Goal: Task Accomplishment & Management: Complete application form

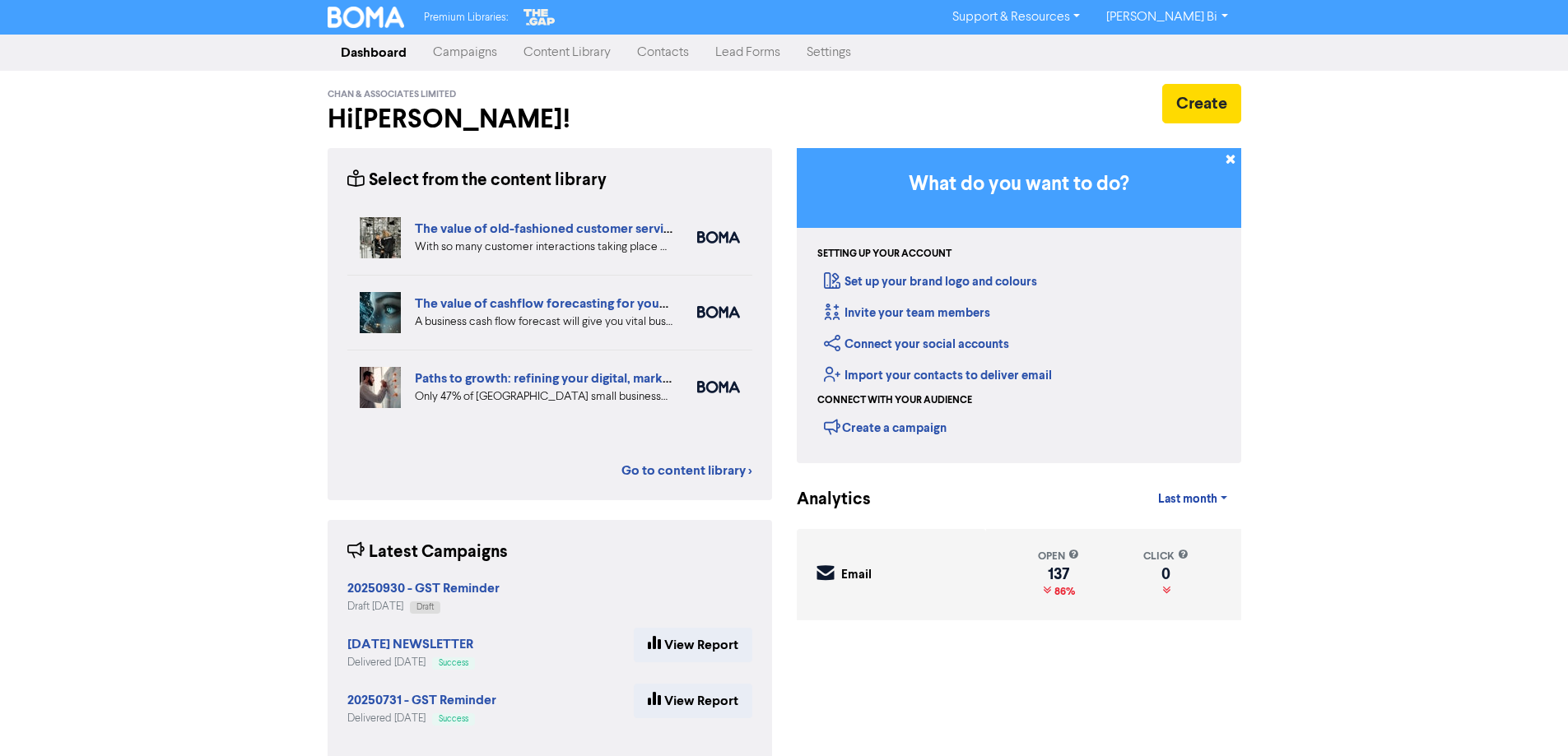
click at [661, 51] on link "Contacts" at bounding box center [663, 53] width 78 height 33
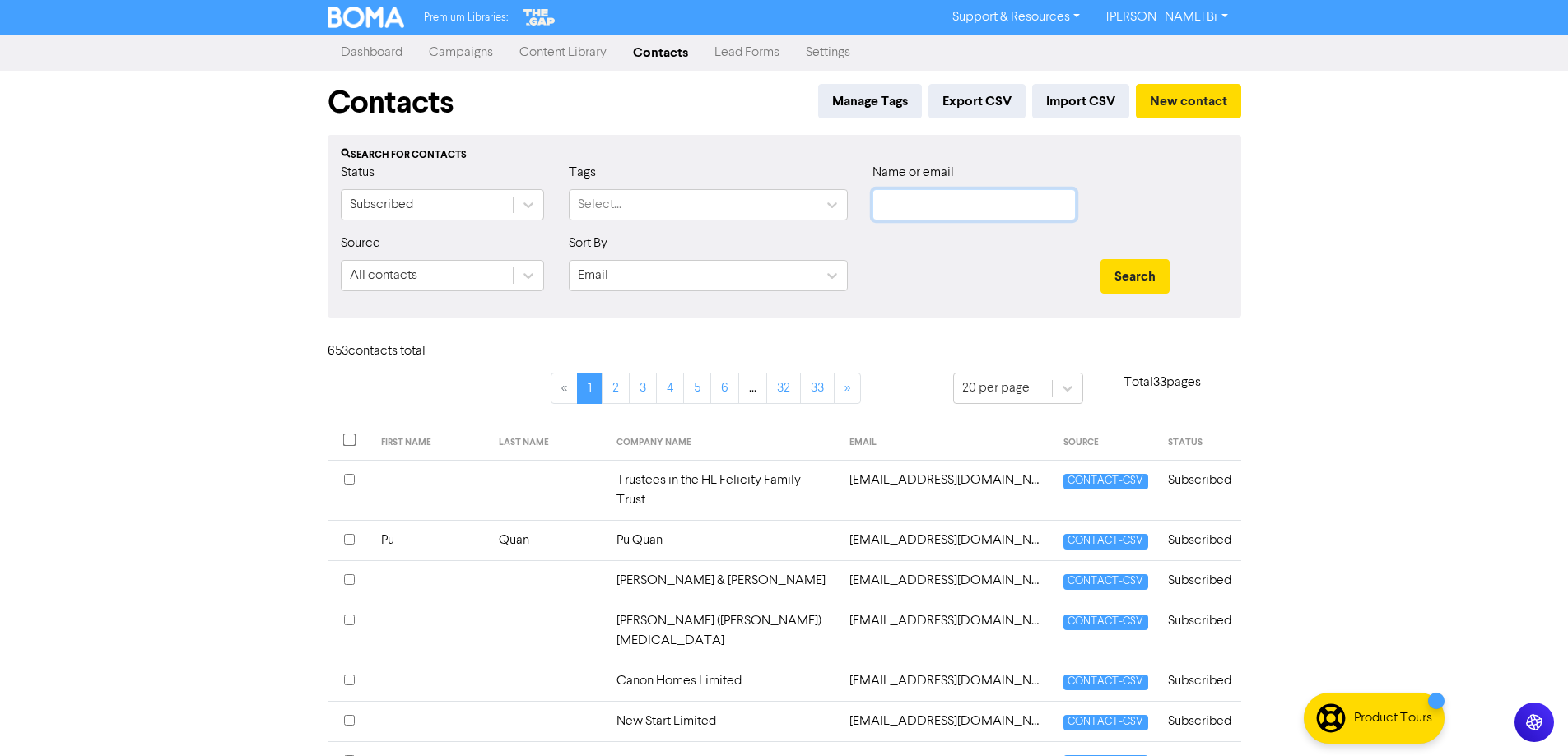
click at [920, 198] on input "text" at bounding box center [973, 205] width 203 height 31
paste input "Professional Cleaning Limited"
type input "Professional Cleaning Limited"
click at [1116, 275] on button "Search" at bounding box center [1135, 277] width 69 height 35
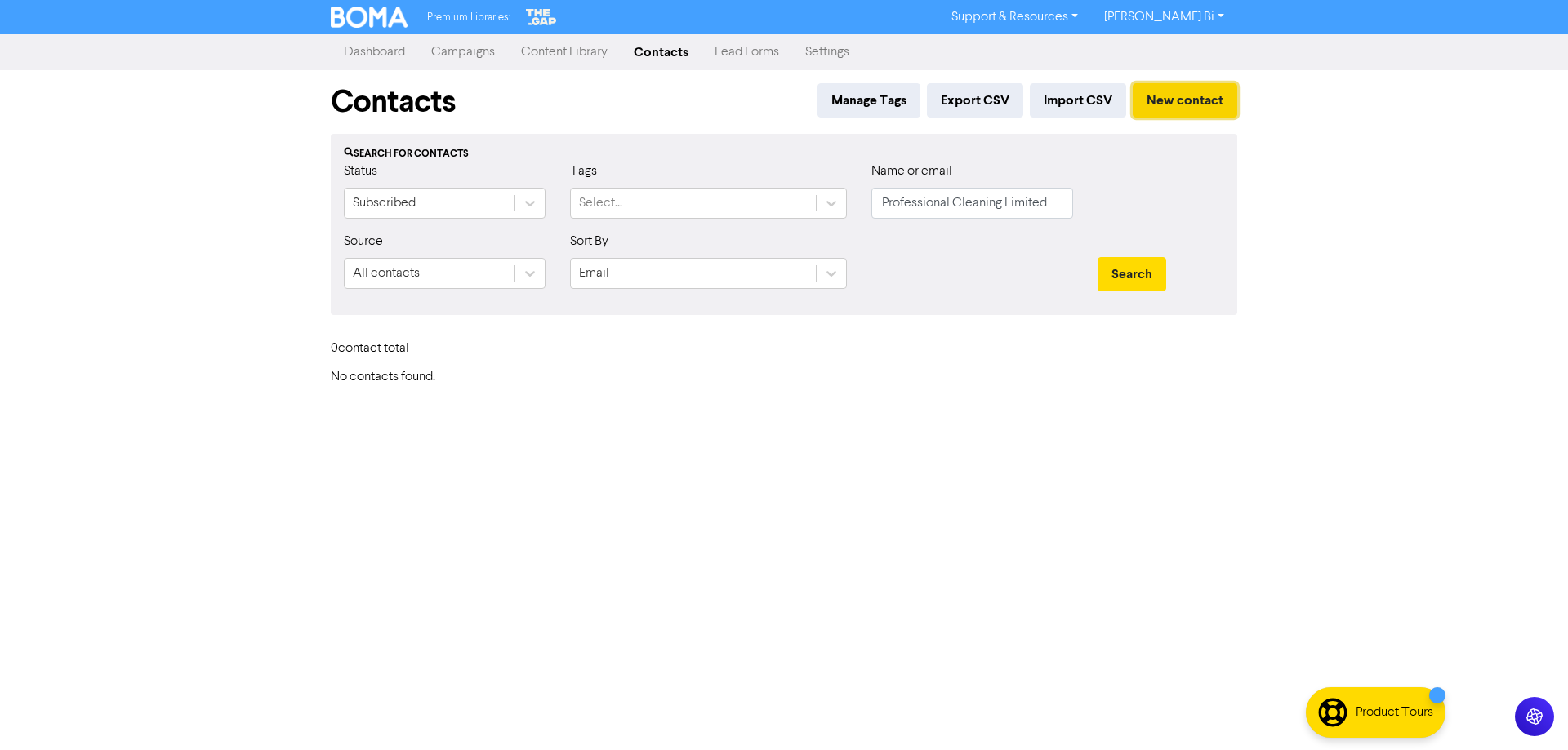
click at [1195, 93] on button "New contact" at bounding box center [1184, 100] width 104 height 35
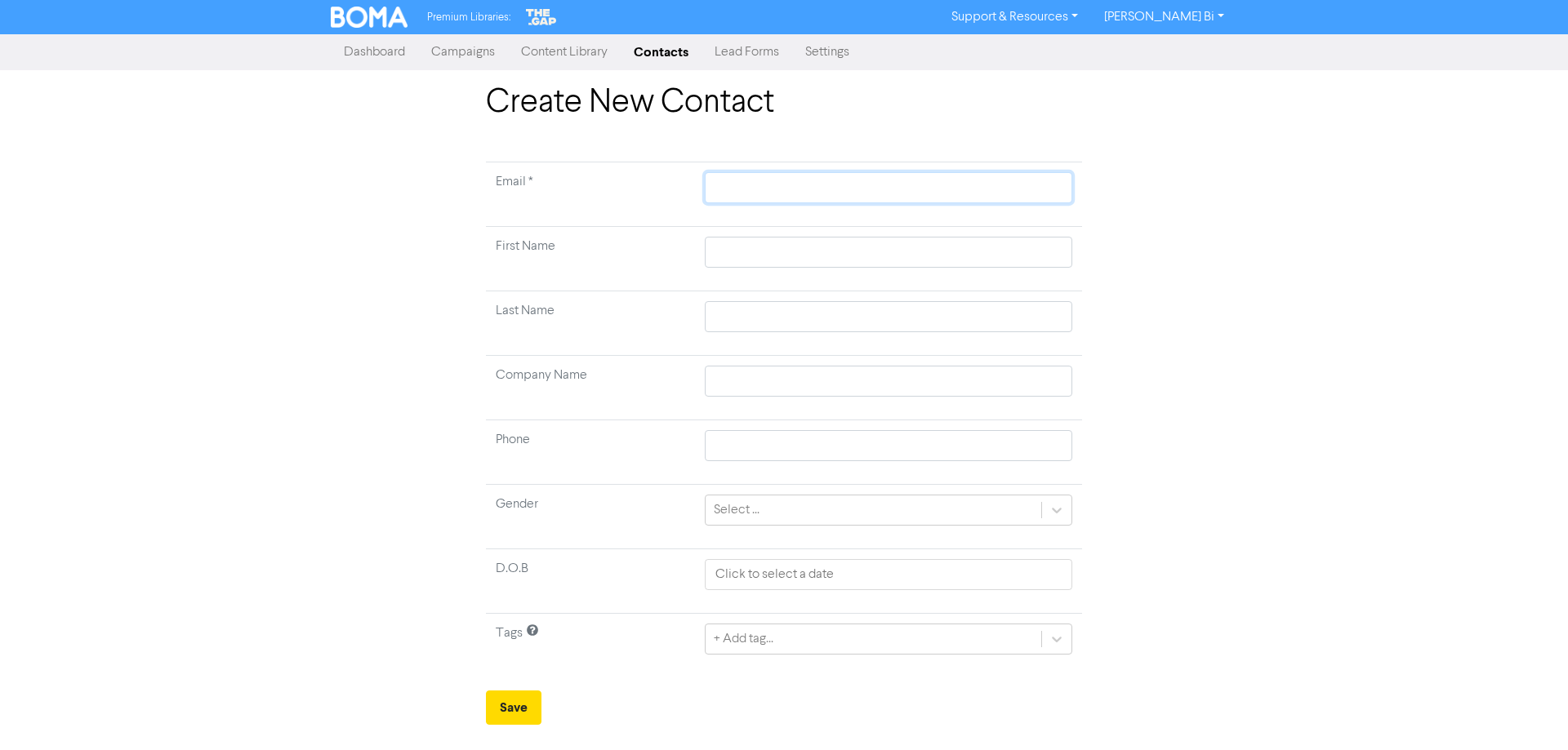
click at [772, 185] on input "text" at bounding box center [888, 188] width 367 height 31
paste input "Professional Cleaning Limited"
type input "Professional Cleaning Limited"
click at [737, 386] on input "text" at bounding box center [888, 381] width 367 height 31
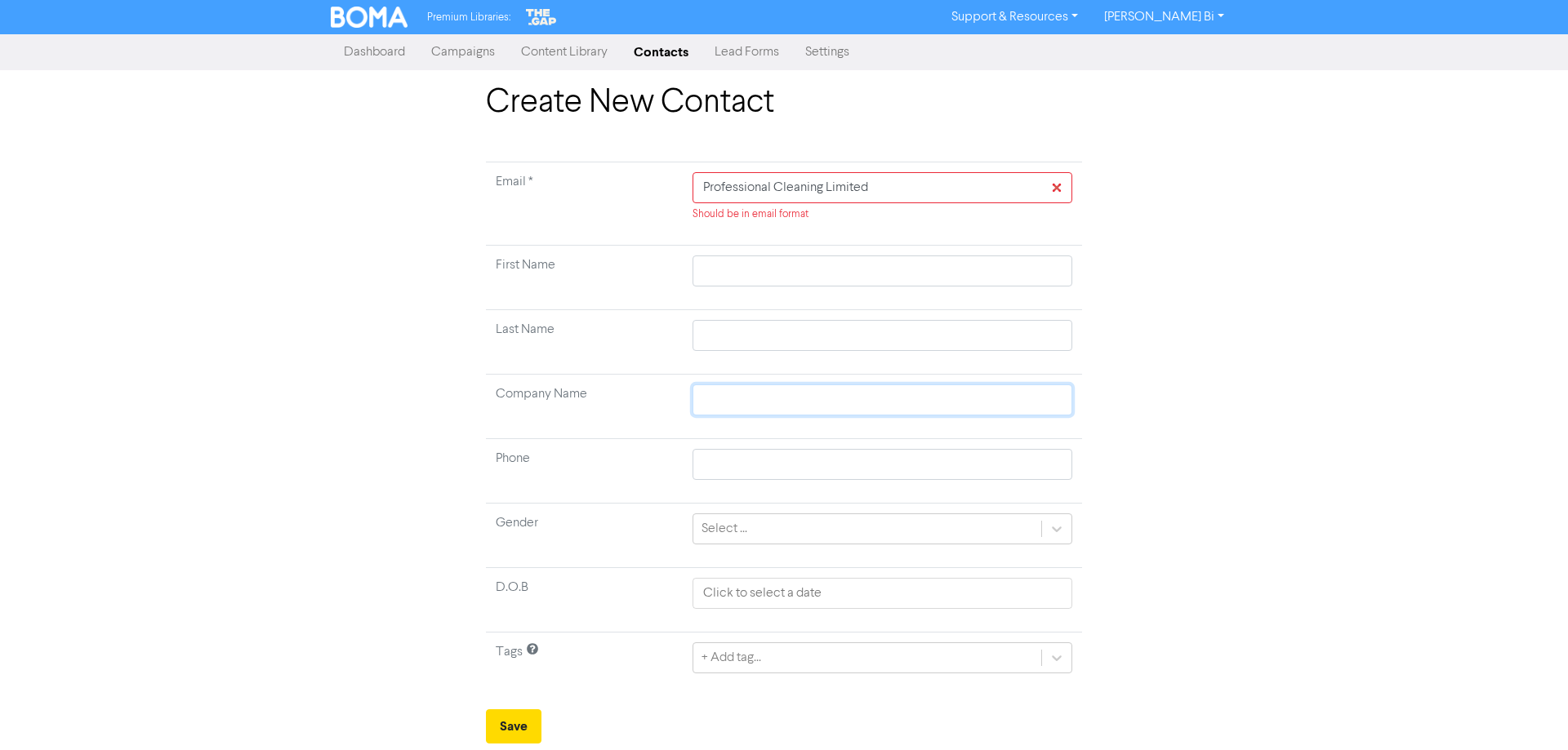
paste input "Professional Cleaning Limited"
type input "Professional Cleaning Limited"
drag, startPoint x: 885, startPoint y: 188, endPoint x: 648, endPoint y: 183, distance: 237.1
click at [648, 183] on tr "Email * Professional Cleaning Limited Should be in email format" at bounding box center [783, 204] width 596 height 83
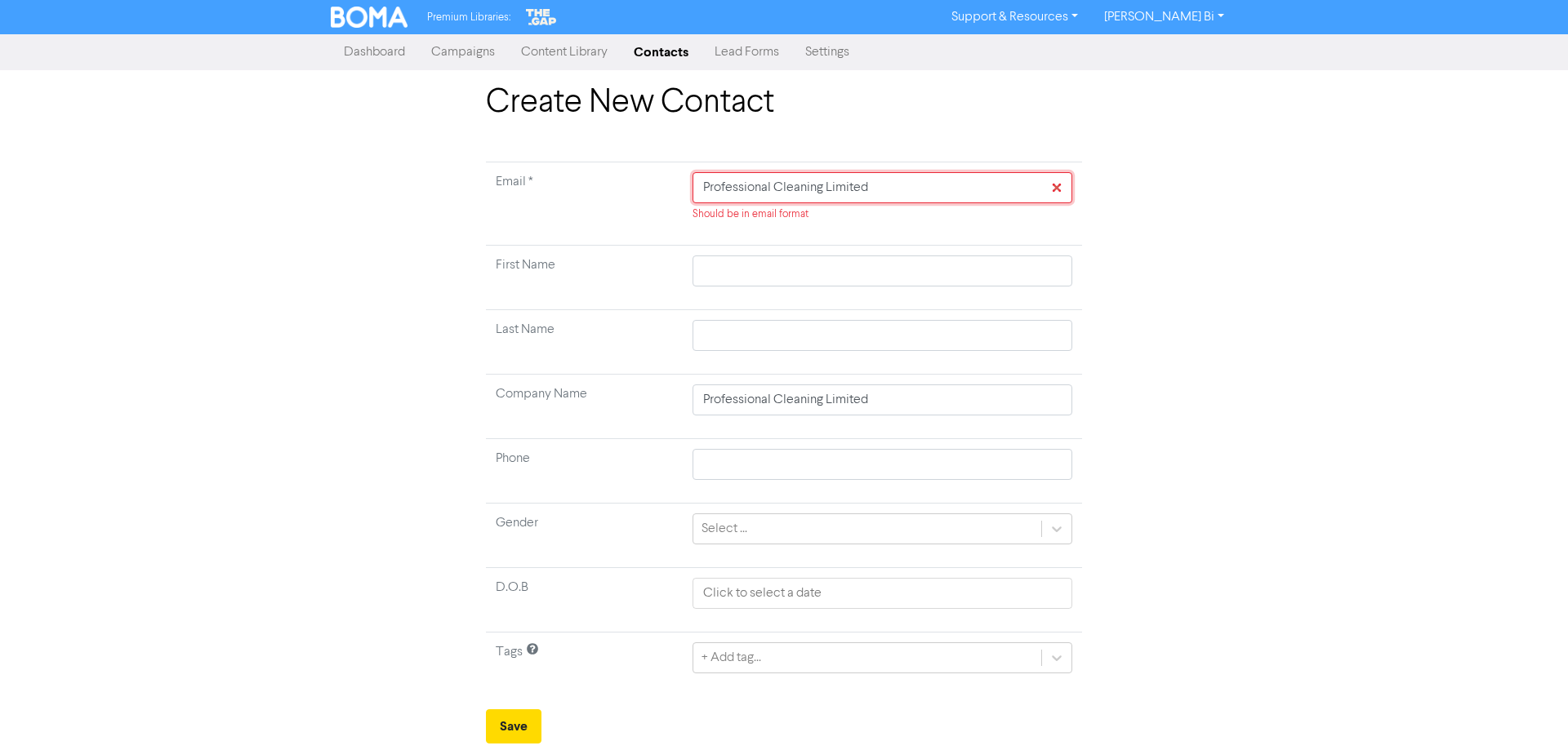
paste input "[PERSON_NAME][EMAIL_ADDRESS][DOMAIN_NAME]"
type input "[PERSON_NAME][EMAIL_ADDRESS][DOMAIN_NAME]"
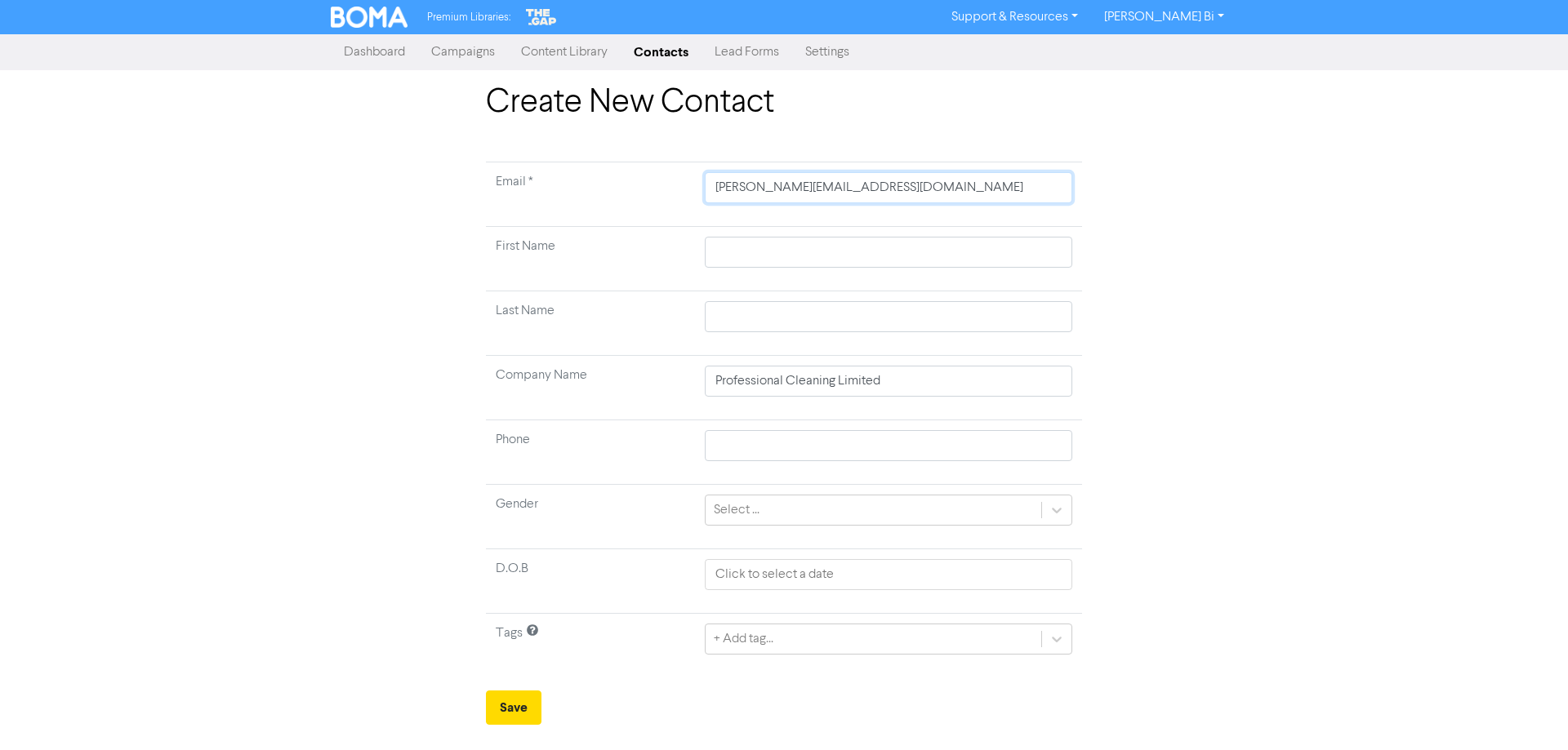
type input "[PERSON_NAME][EMAIL_ADDRESS][DOMAIN_NAME]"
click at [260, 283] on div "Create New Contact Email * [PERSON_NAME][EMAIL_ADDRESS][DOMAIN_NAME] First Name…" at bounding box center [784, 403] width 1568 height 642
click at [510, 711] on button "Save" at bounding box center [514, 708] width 56 height 35
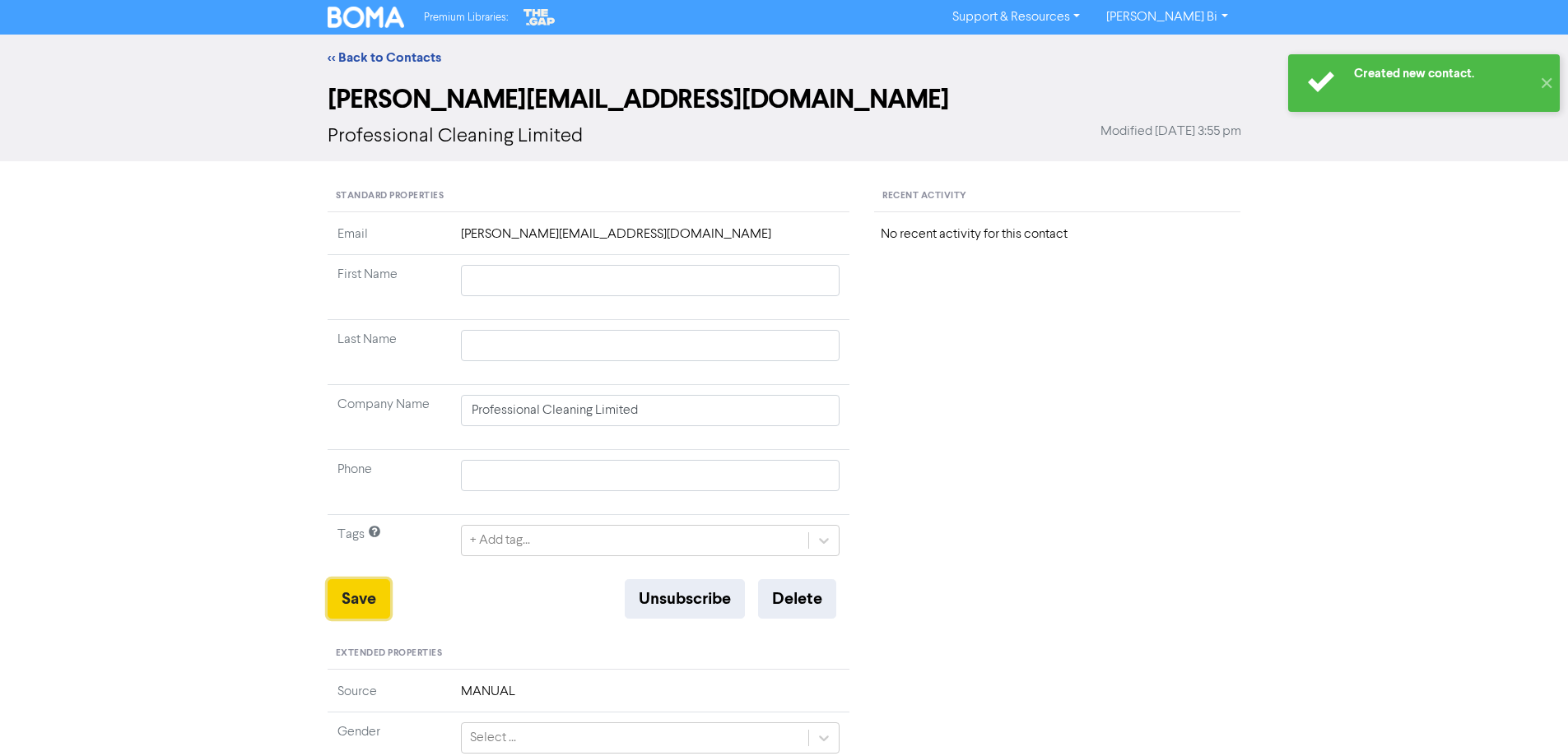
click at [338, 602] on button "Save" at bounding box center [359, 600] width 63 height 40
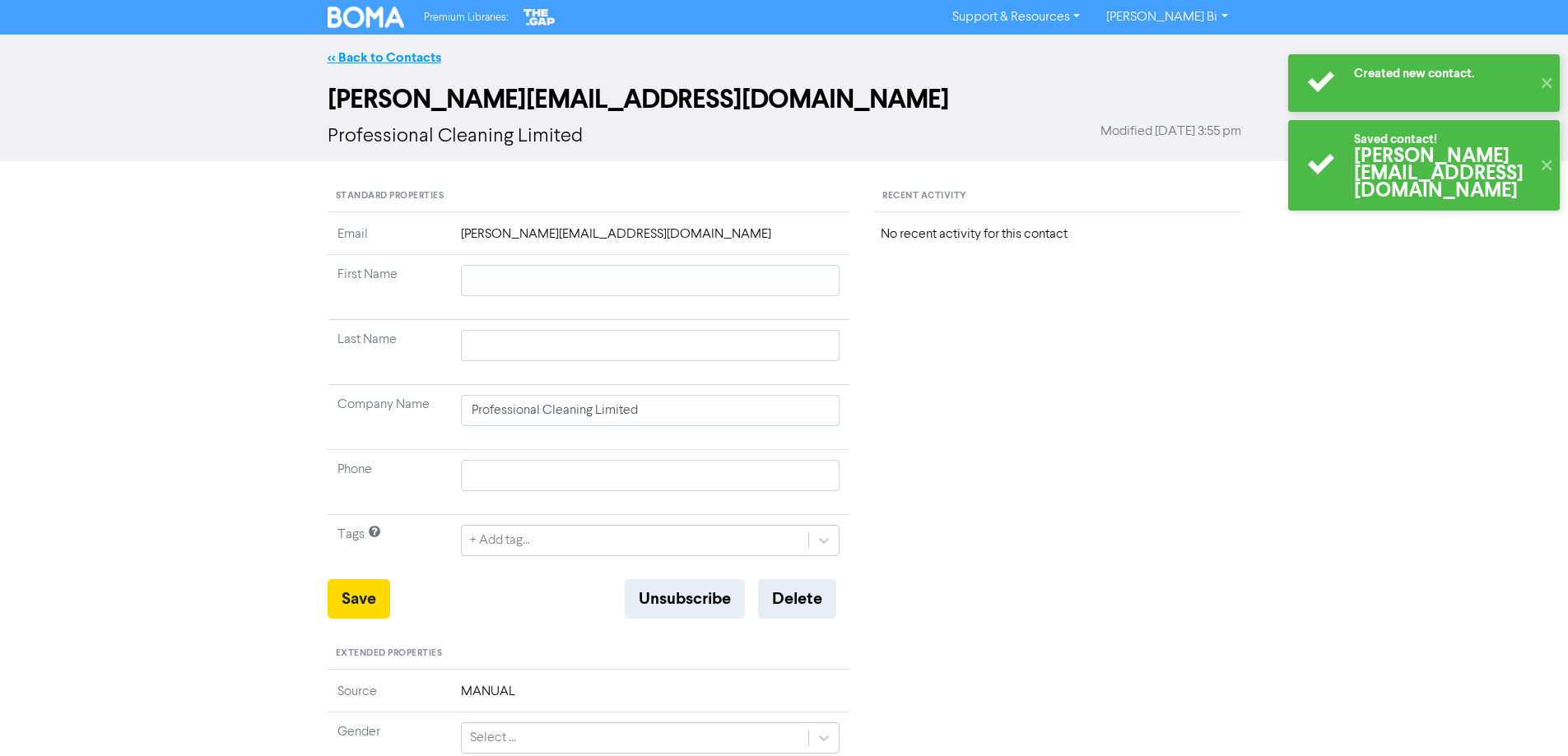
click at [393, 55] on link "<< Back to Contacts" at bounding box center [384, 58] width 113 height 17
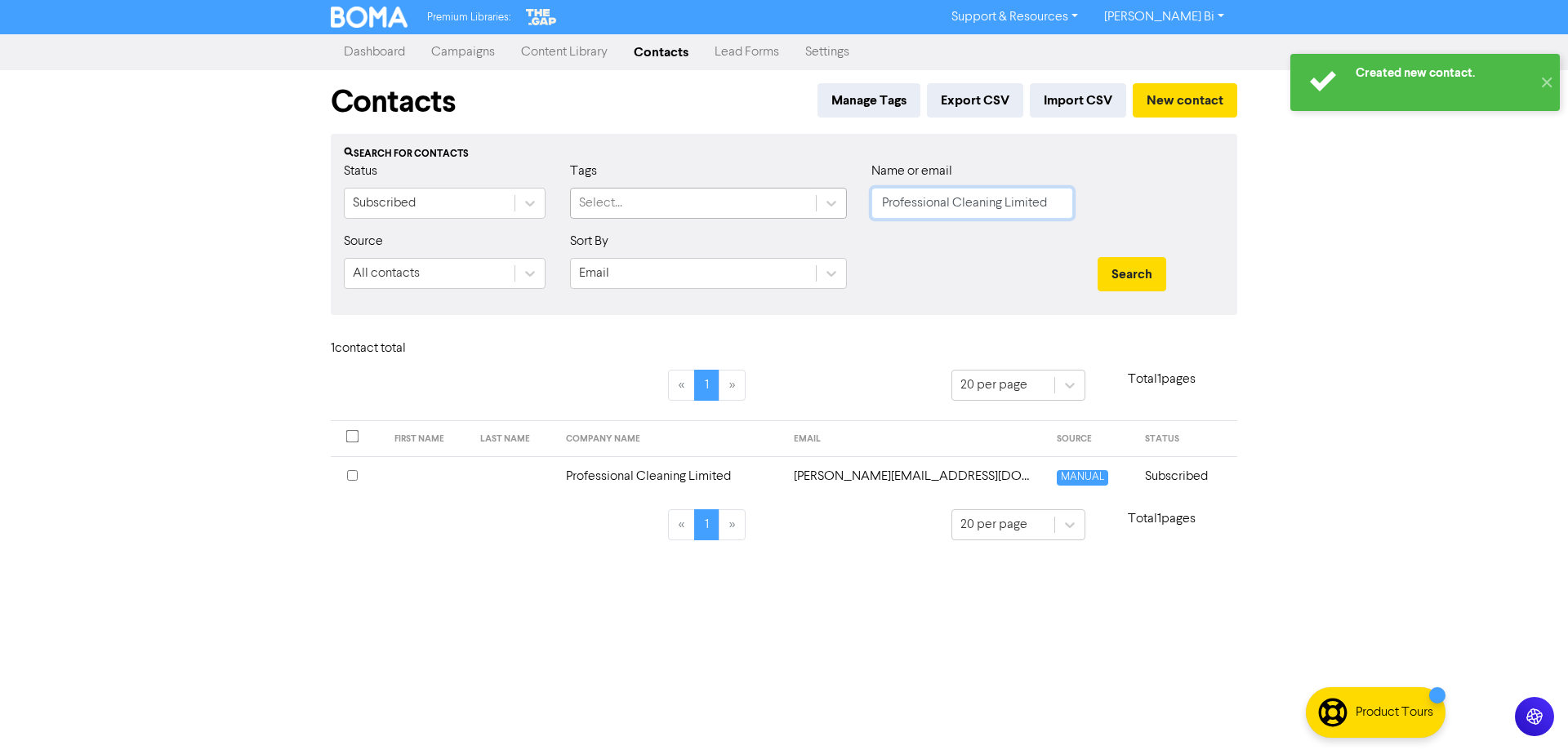
drag, startPoint x: 1060, startPoint y: 207, endPoint x: 596, endPoint y: 206, distance: 464.0
click at [598, 207] on div "Status Subscribed Tags Select... Name or email Professional Cleaning Limited" at bounding box center [783, 196] width 905 height 70
click at [1098, 257] on button "Search" at bounding box center [1132, 274] width 68 height 35
